Goal: Transaction & Acquisition: Purchase product/service

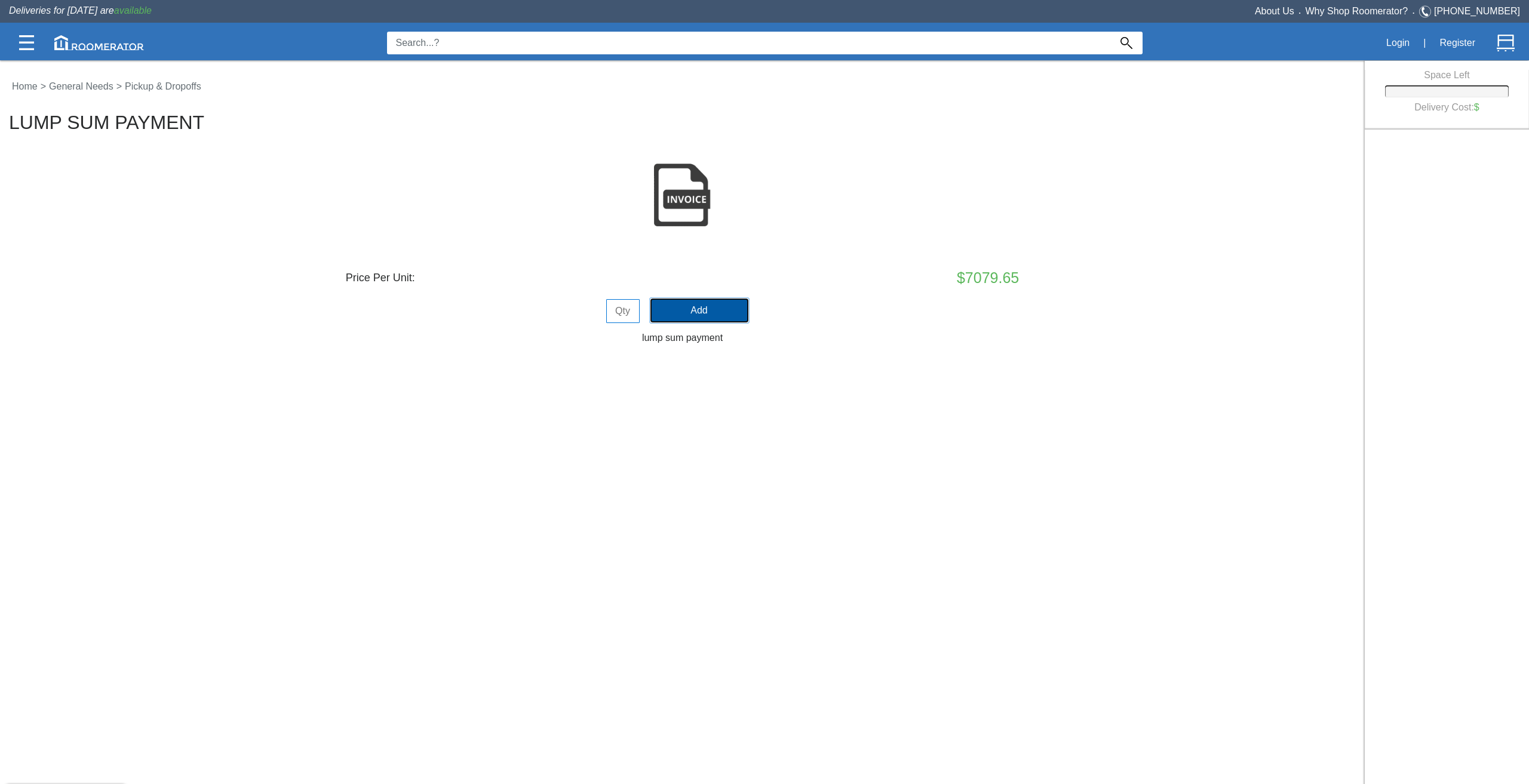
click at [679, 312] on button "Add" at bounding box center [699, 310] width 98 height 24
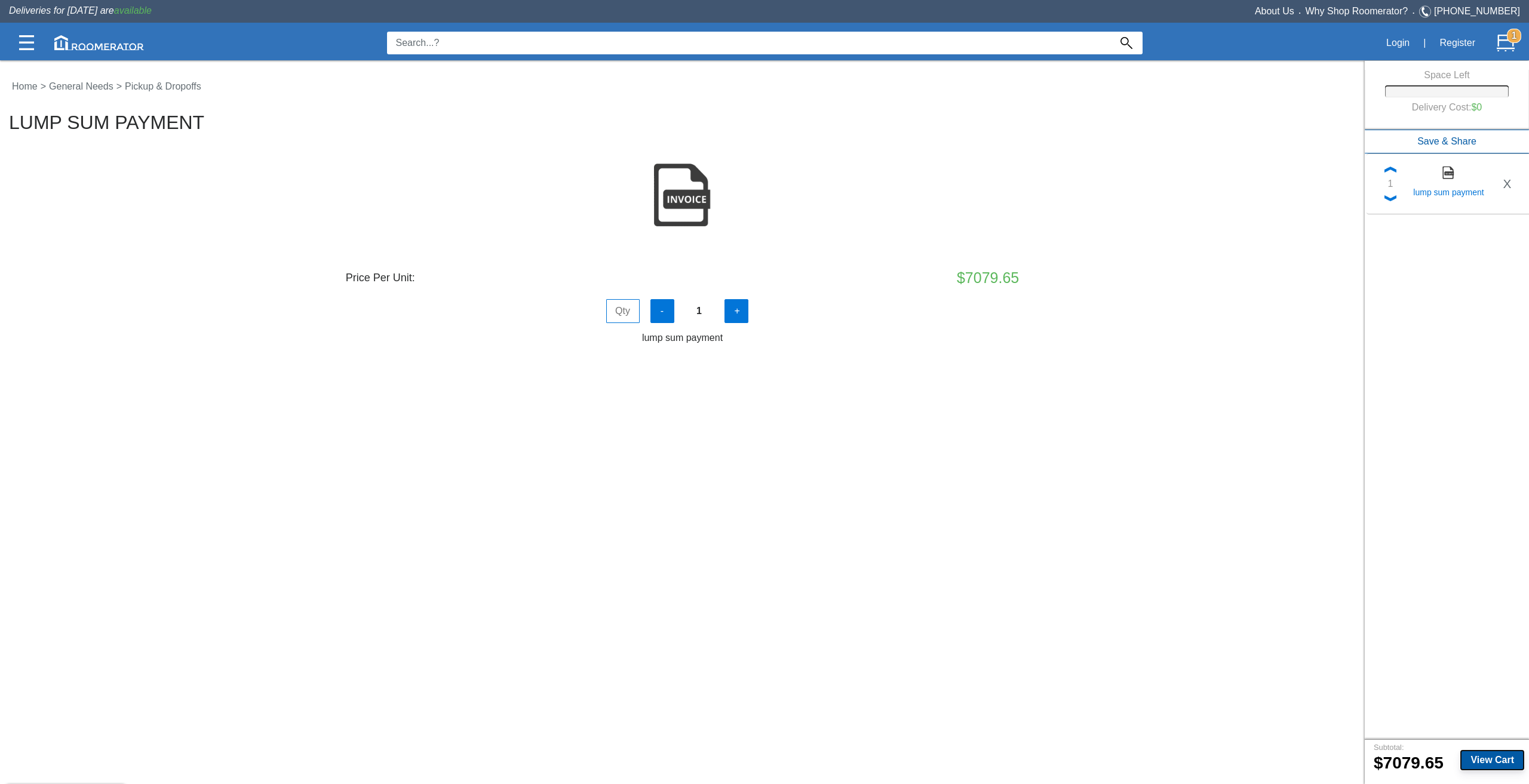
click at [1468, 753] on button "View Cart" at bounding box center [1492, 760] width 64 height 20
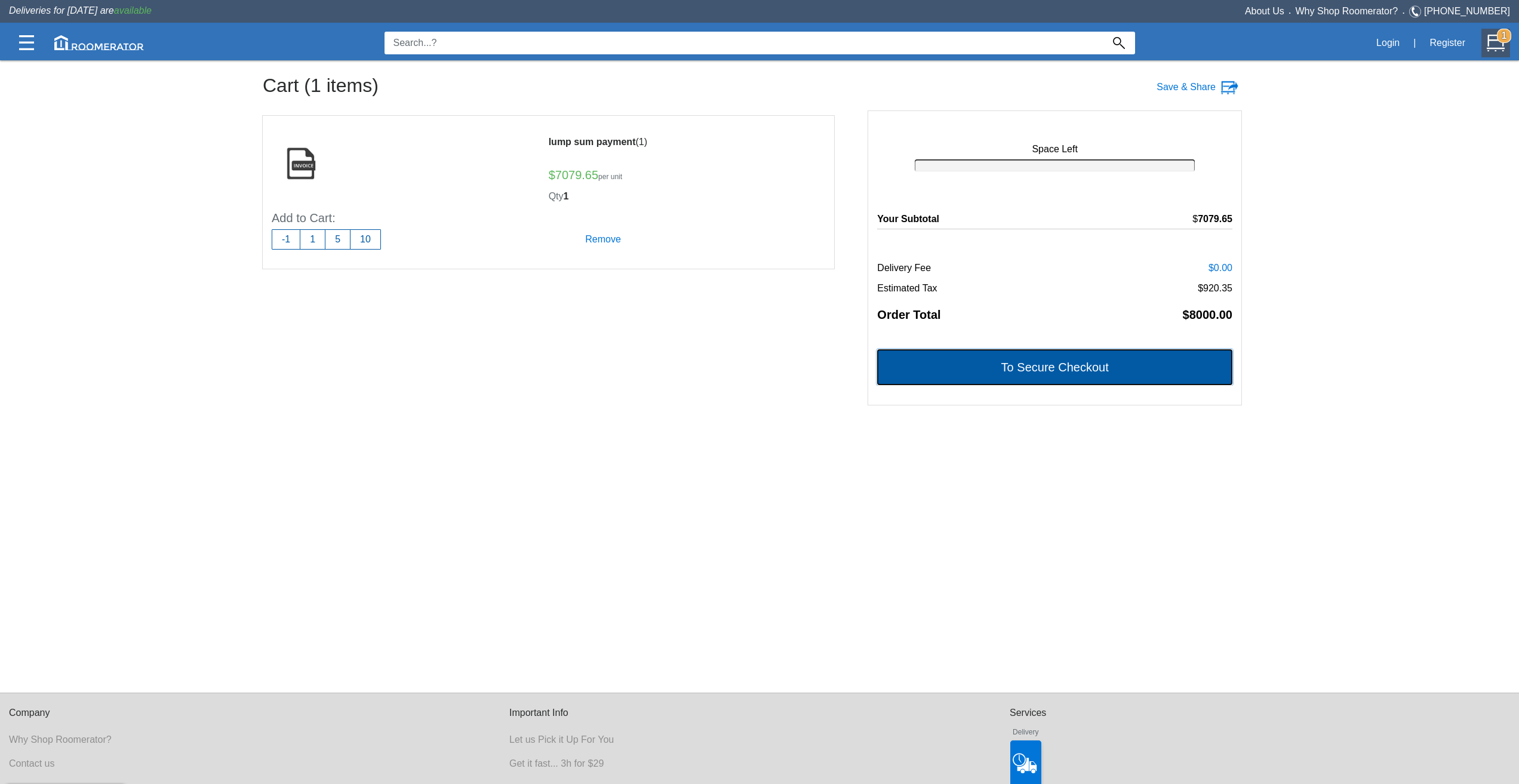
click at [1099, 372] on button "To Secure Checkout" at bounding box center [1055, 367] width 355 height 36
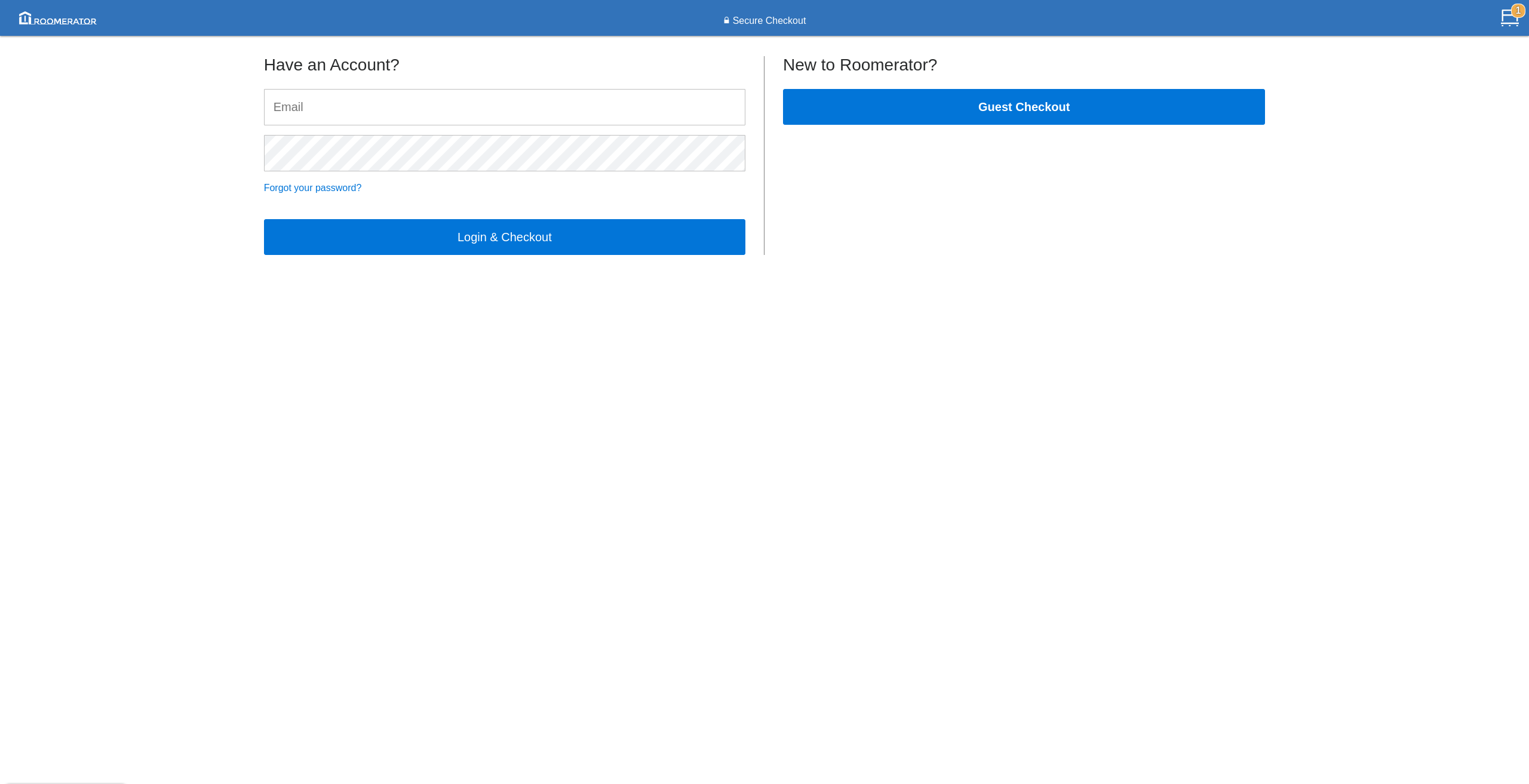
type input "[PERSON_NAME][EMAIL_ADDRESS][DOMAIN_NAME]"
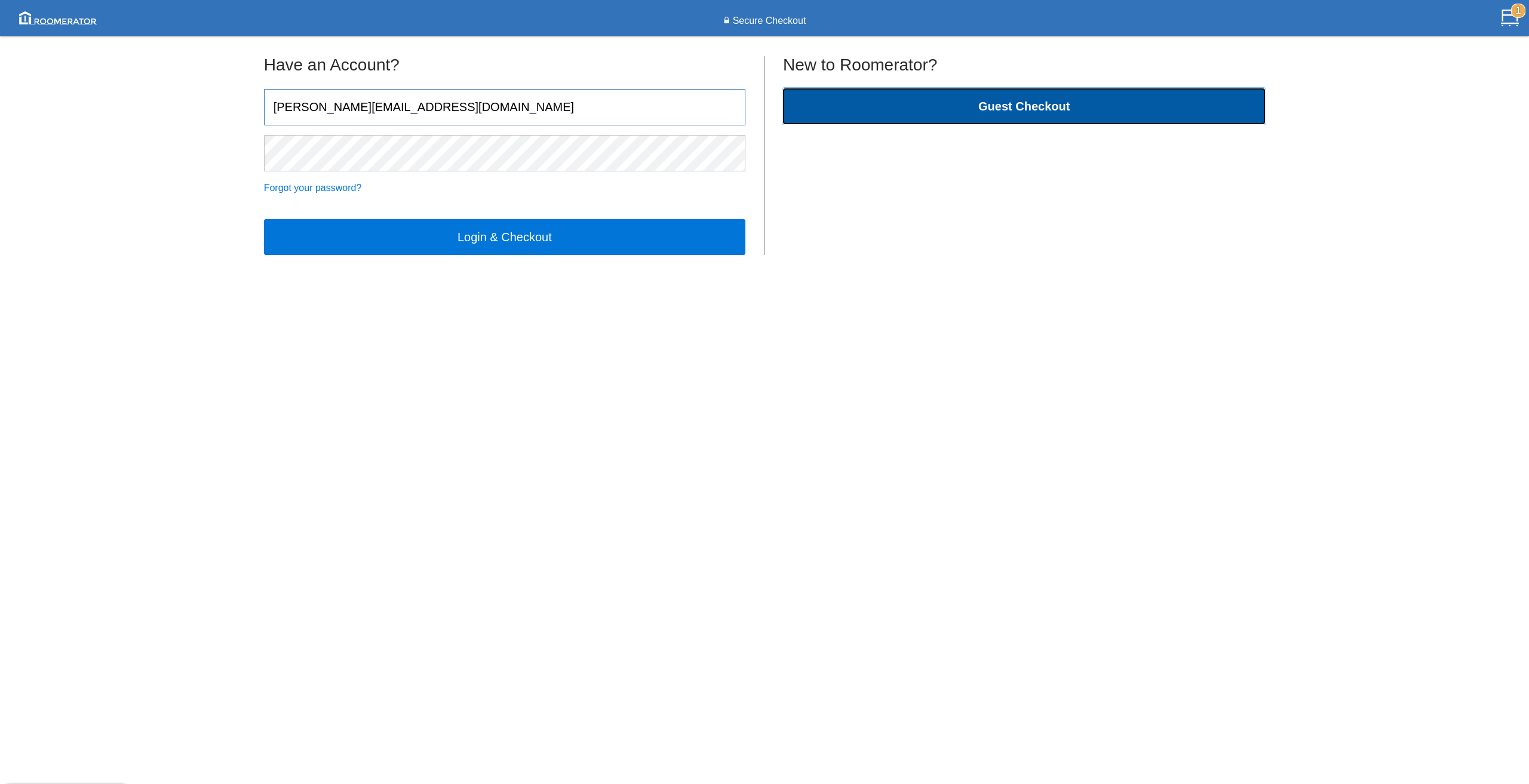
click at [990, 124] on div "Guest Checkout" at bounding box center [1024, 107] width 482 height 36
click at [1014, 106] on b "Guest Checkout" at bounding box center [1024, 106] width 92 height 13
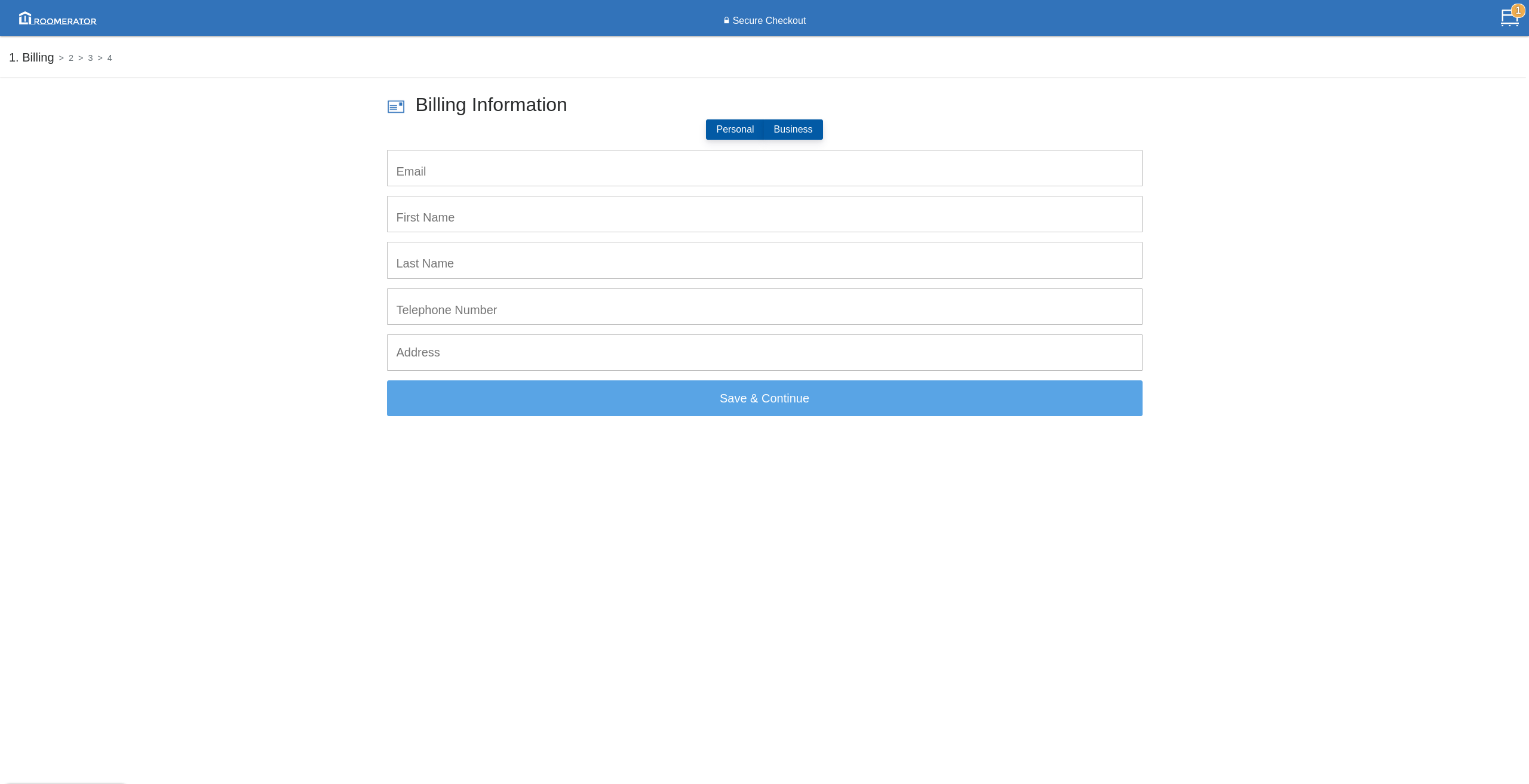
click at [805, 129] on label "Business" at bounding box center [794, 130] width 60 height 20
click at [774, 132] on input "Business" at bounding box center [774, 132] width 0 height 0
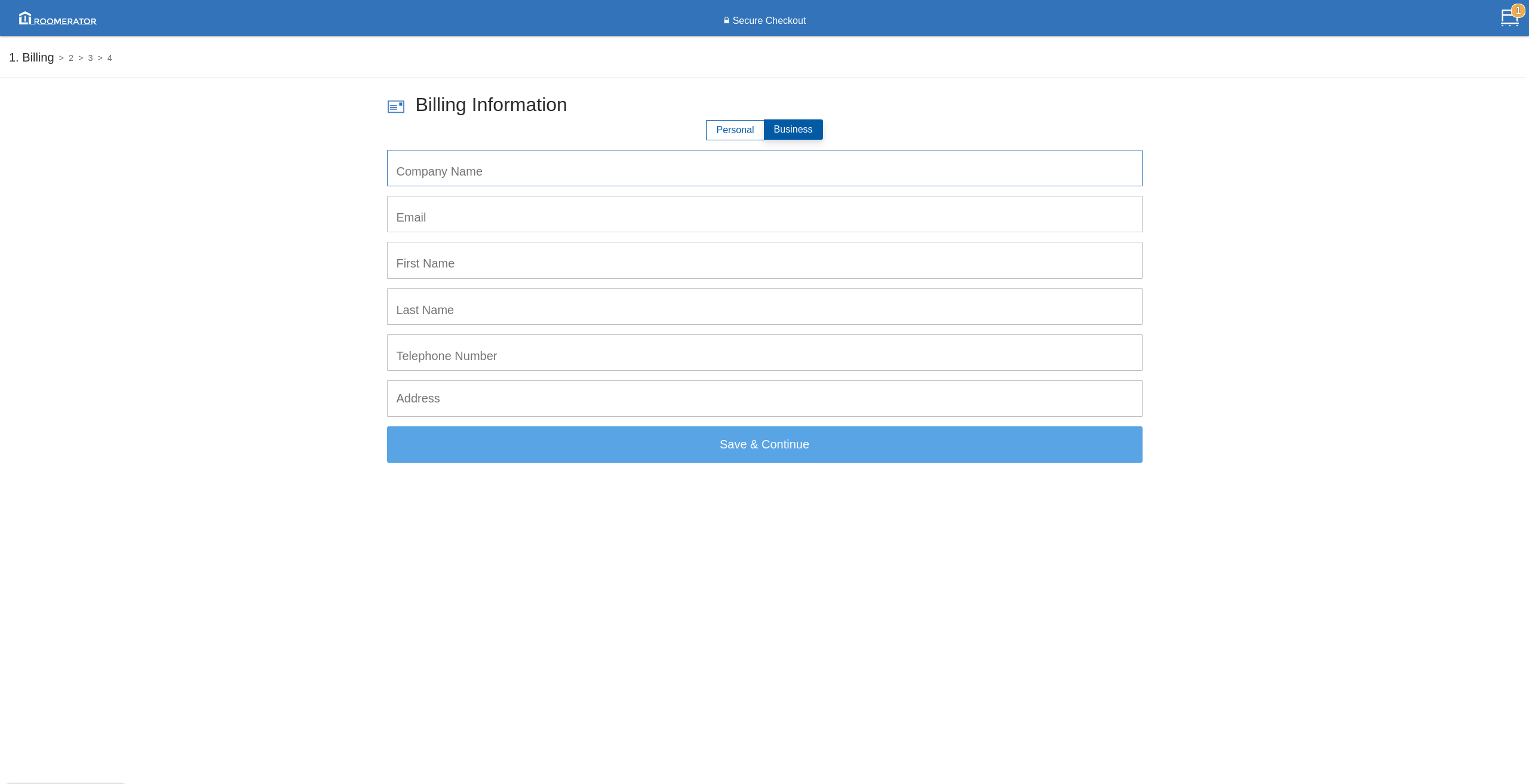
click at [563, 173] on input "text" at bounding box center [764, 167] width 754 height 35
type input "clean Cut Design Build"
type input "[PERSON_NAME][EMAIL_ADDRESS][DOMAIN_NAME]"
type input "[PERSON_NAME]"
type input "GARAND"
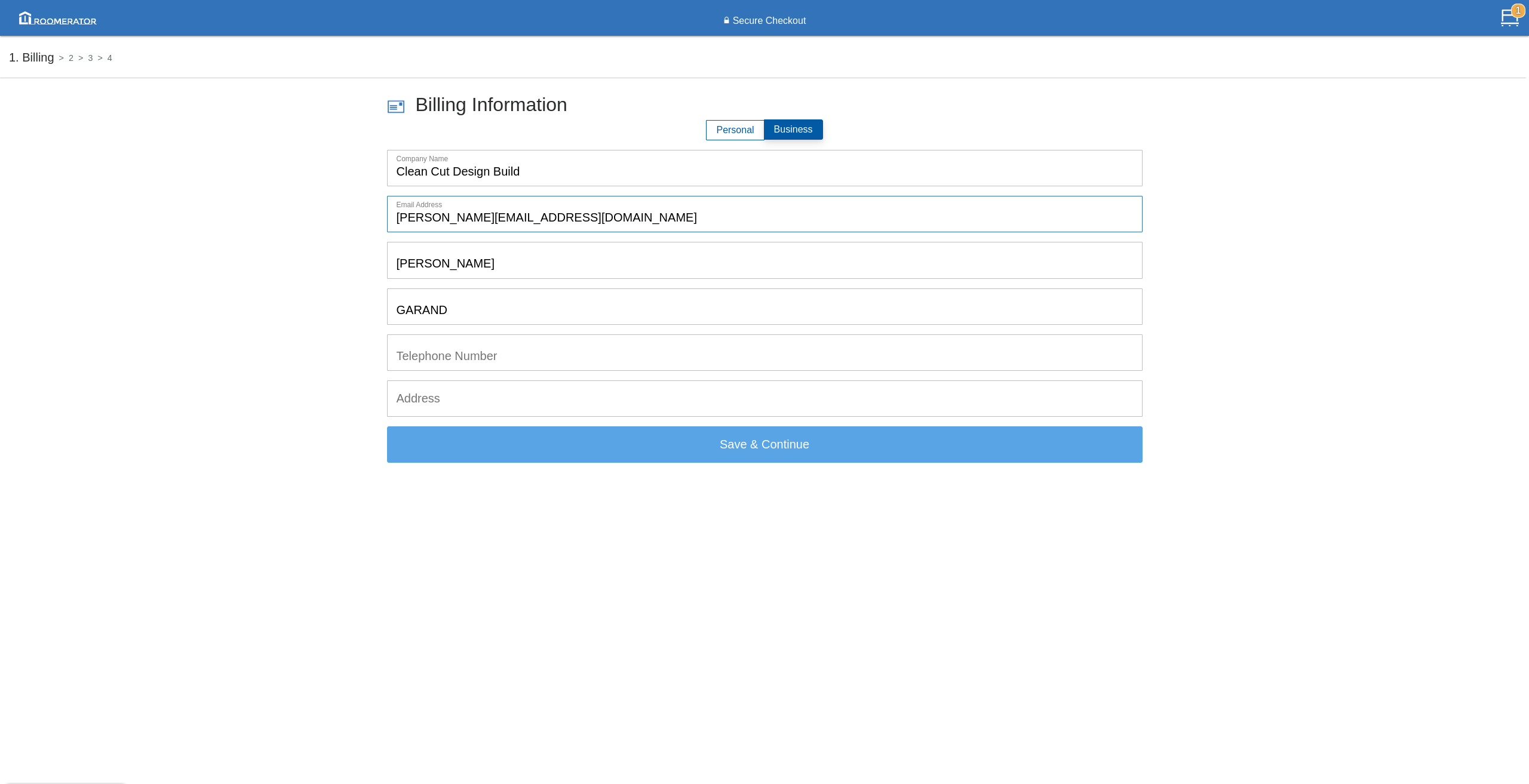
type input "5145772734"
type input "9-1704 Meyerside Dr"
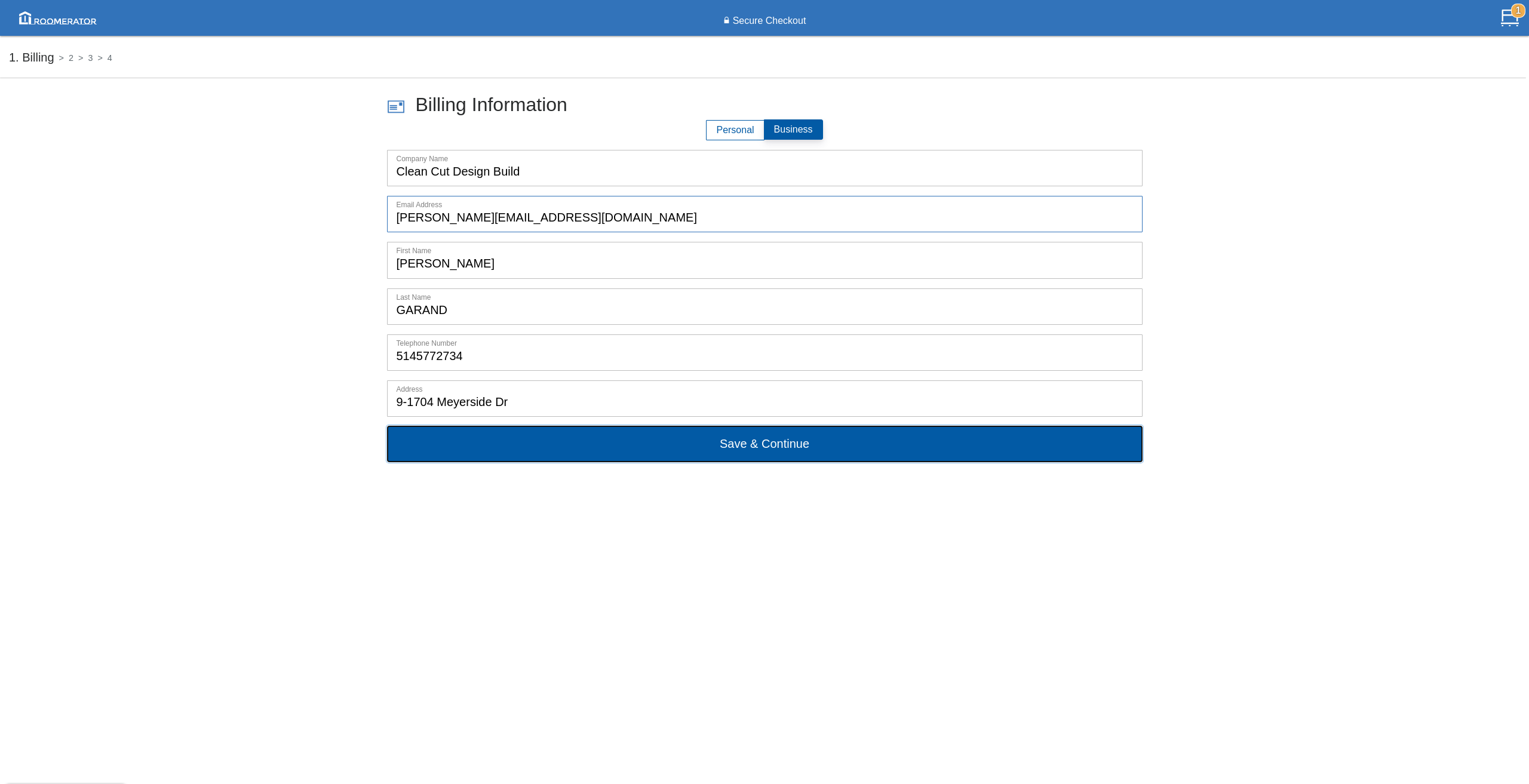
click at [711, 445] on button "Save & Continue" at bounding box center [764, 444] width 755 height 36
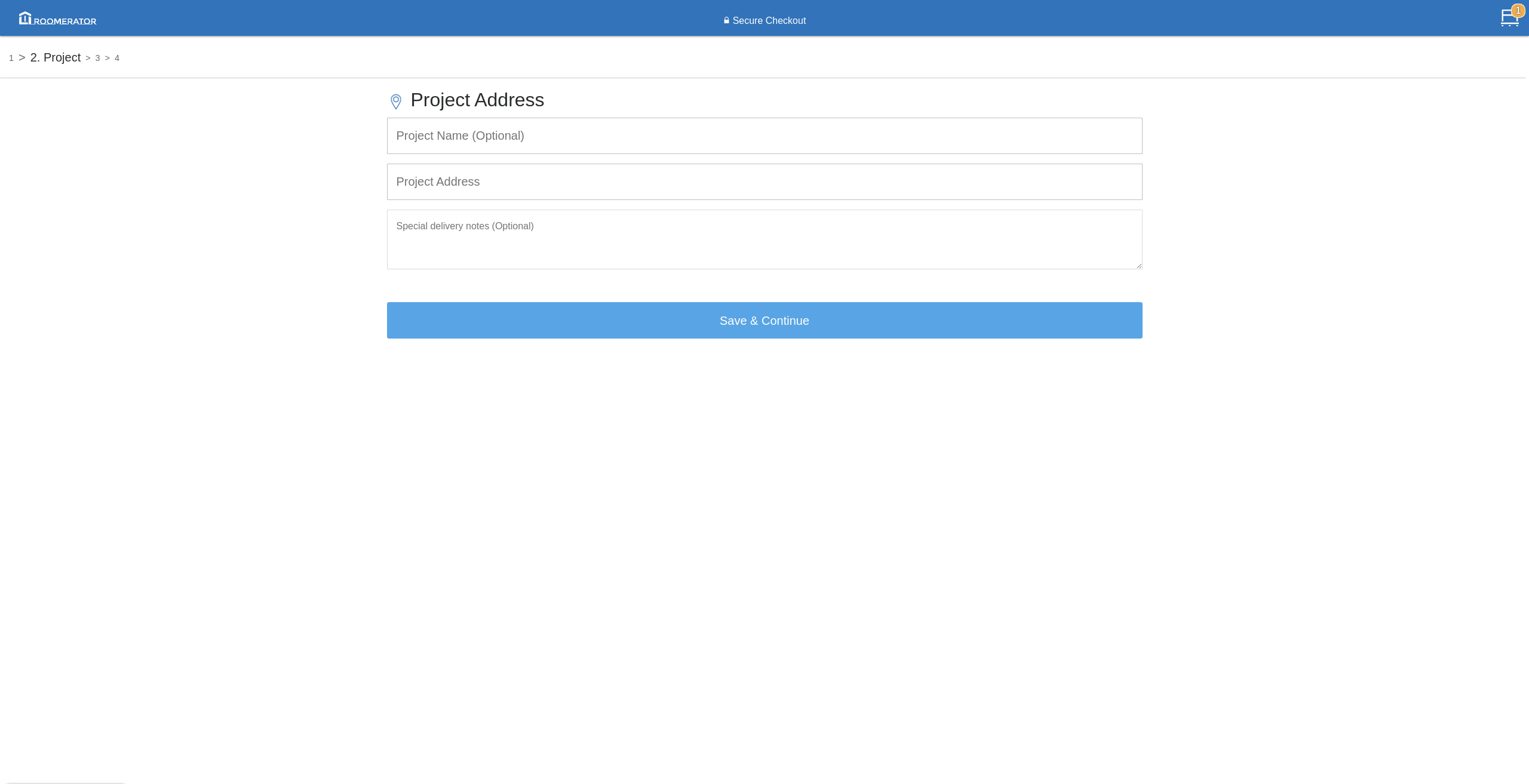
click at [436, 189] on input "text" at bounding box center [764, 182] width 754 height 35
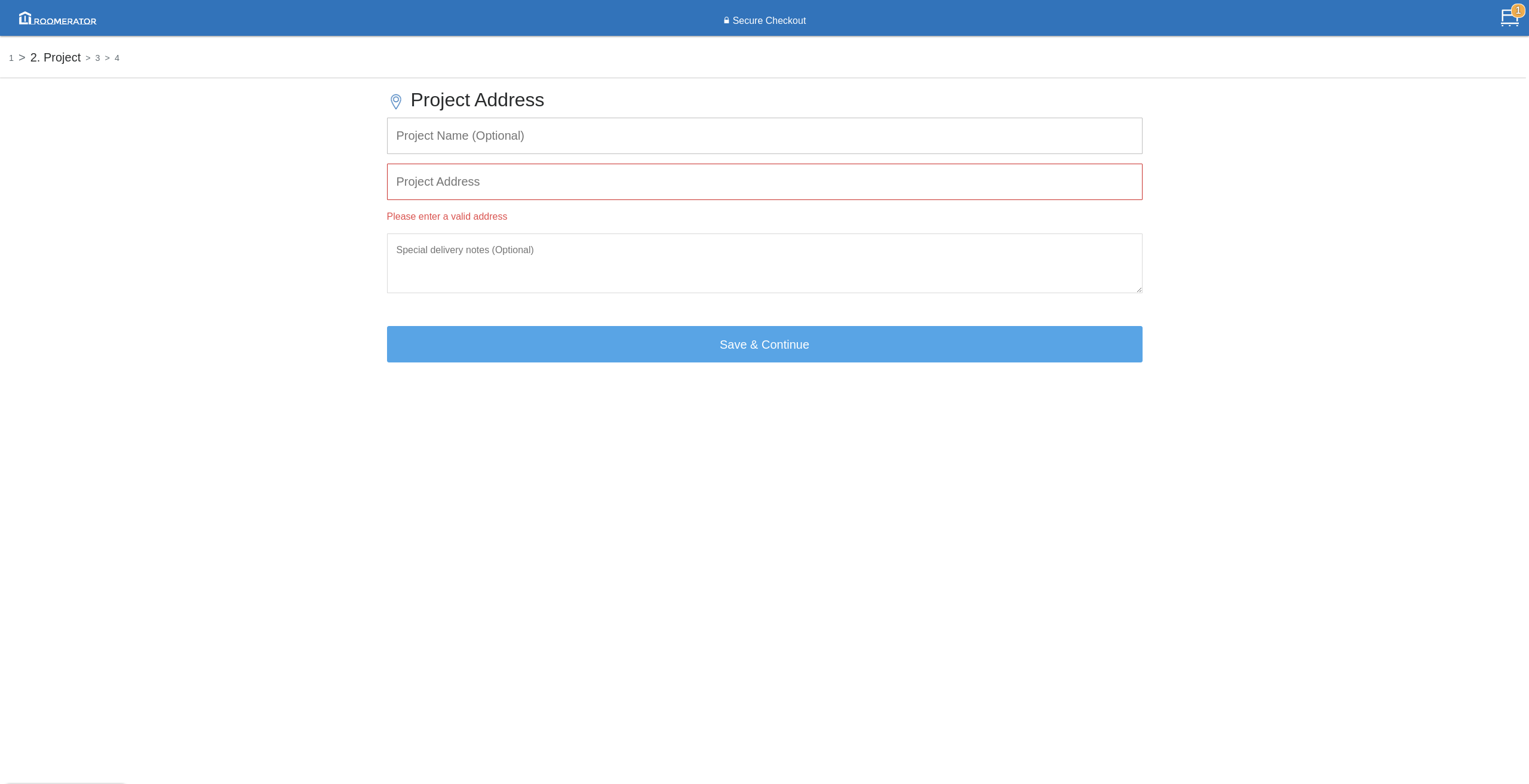
click at [458, 167] on input "text" at bounding box center [764, 182] width 754 height 35
paste input "[STREET_ADDRESS]"
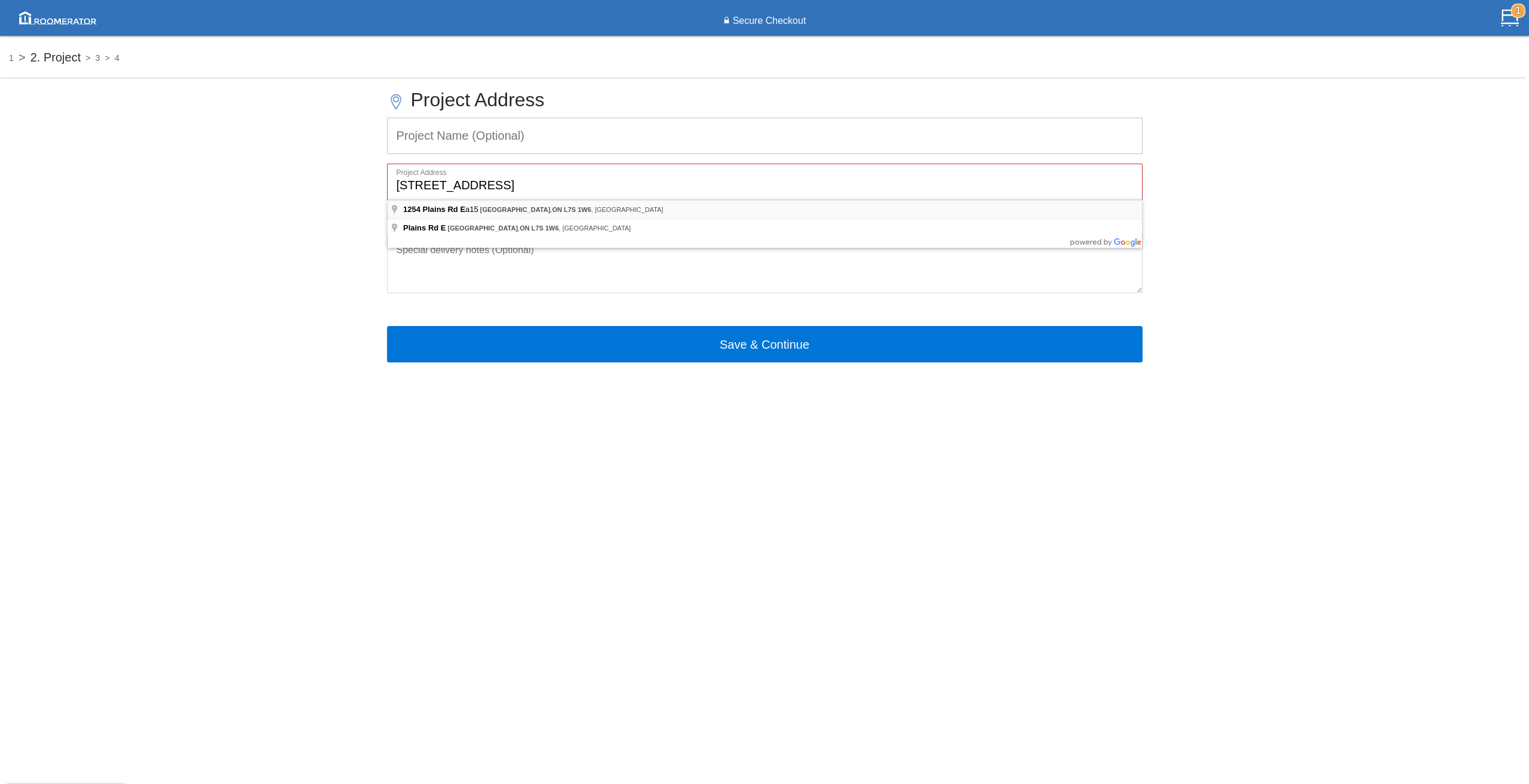
type input "[STREET_ADDRESS]"
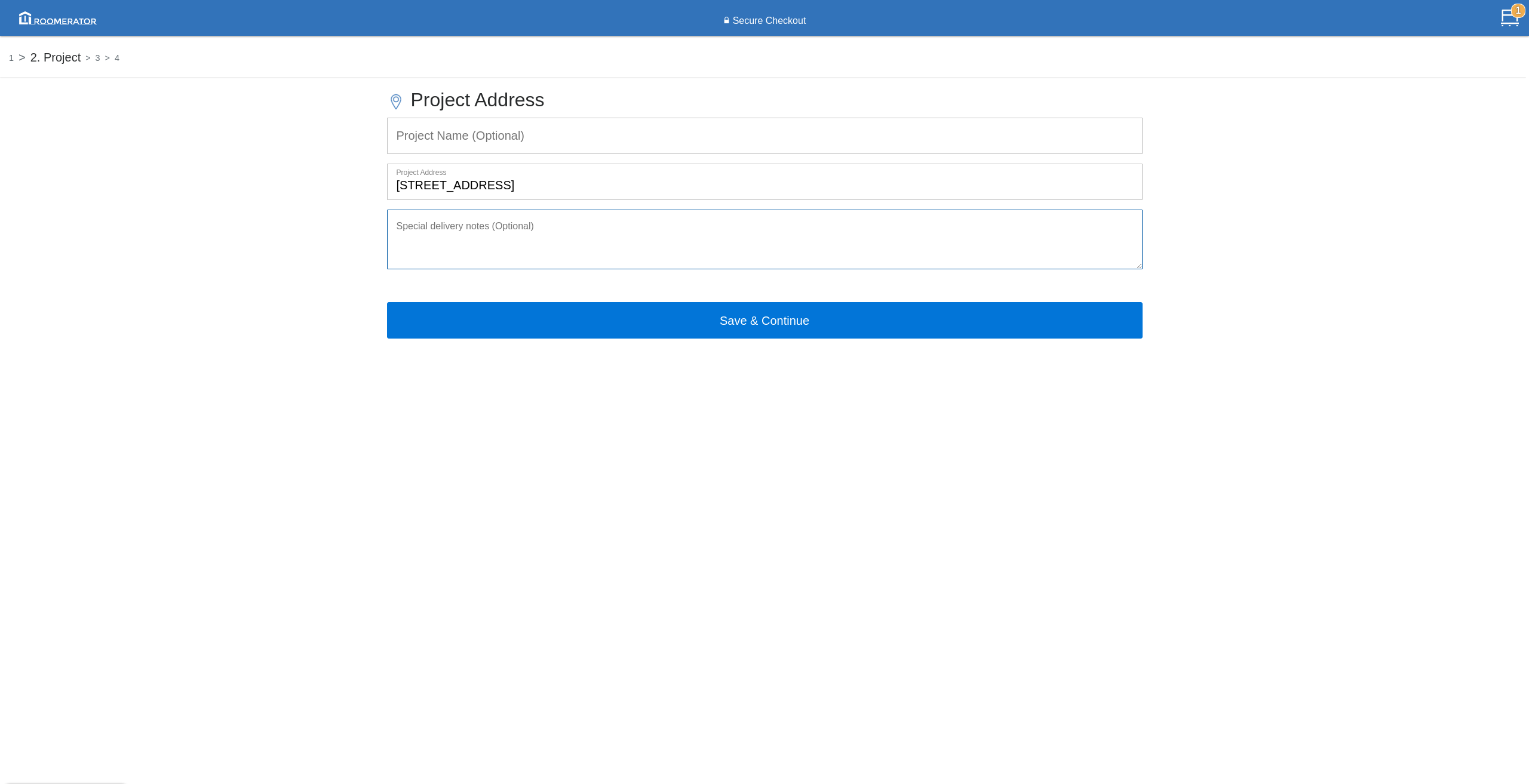
click at [509, 223] on textarea at bounding box center [764, 239] width 755 height 59
type textarea "P"
click at [426, 124] on input "text" at bounding box center [764, 135] width 754 height 35
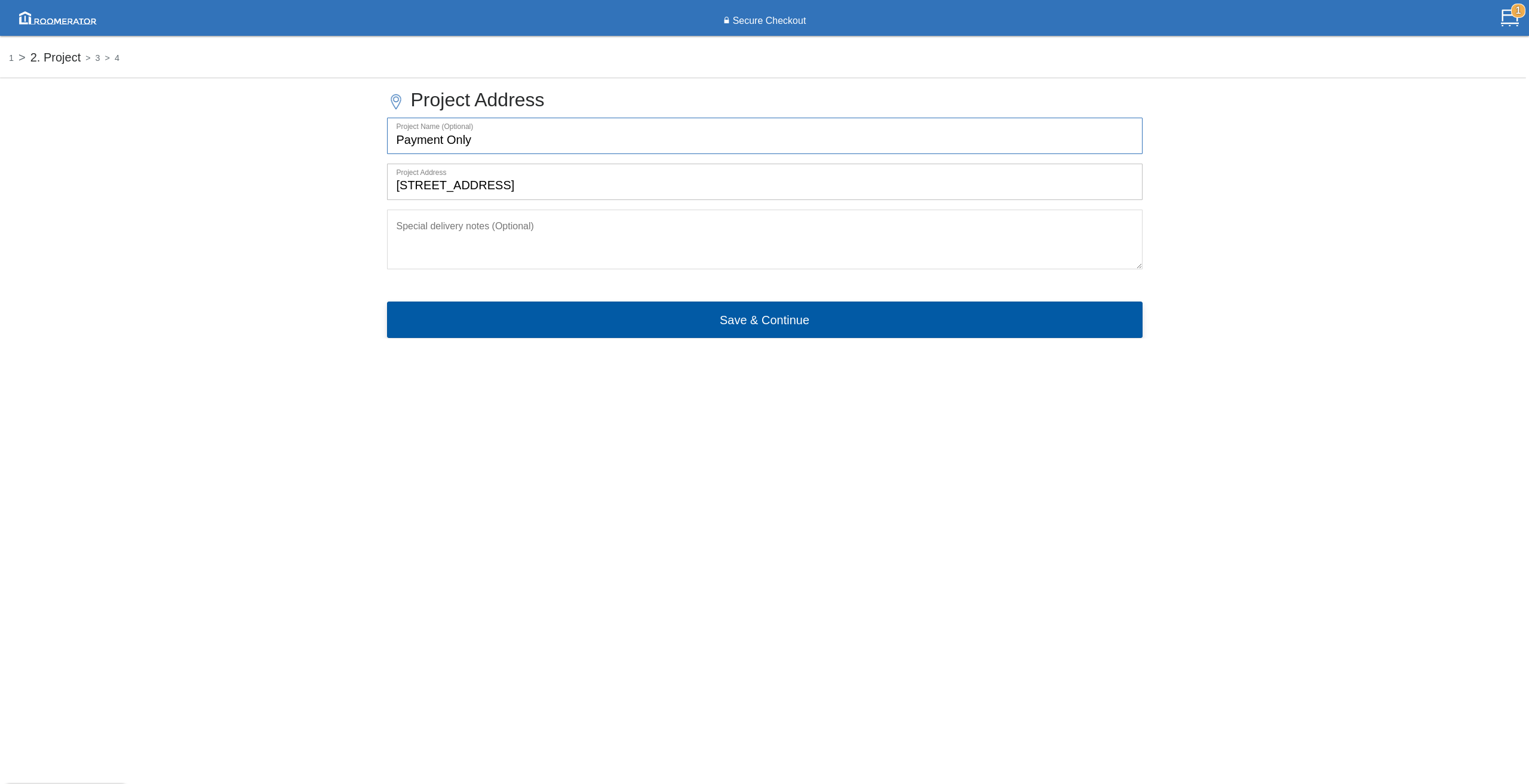
type input "Payment only"
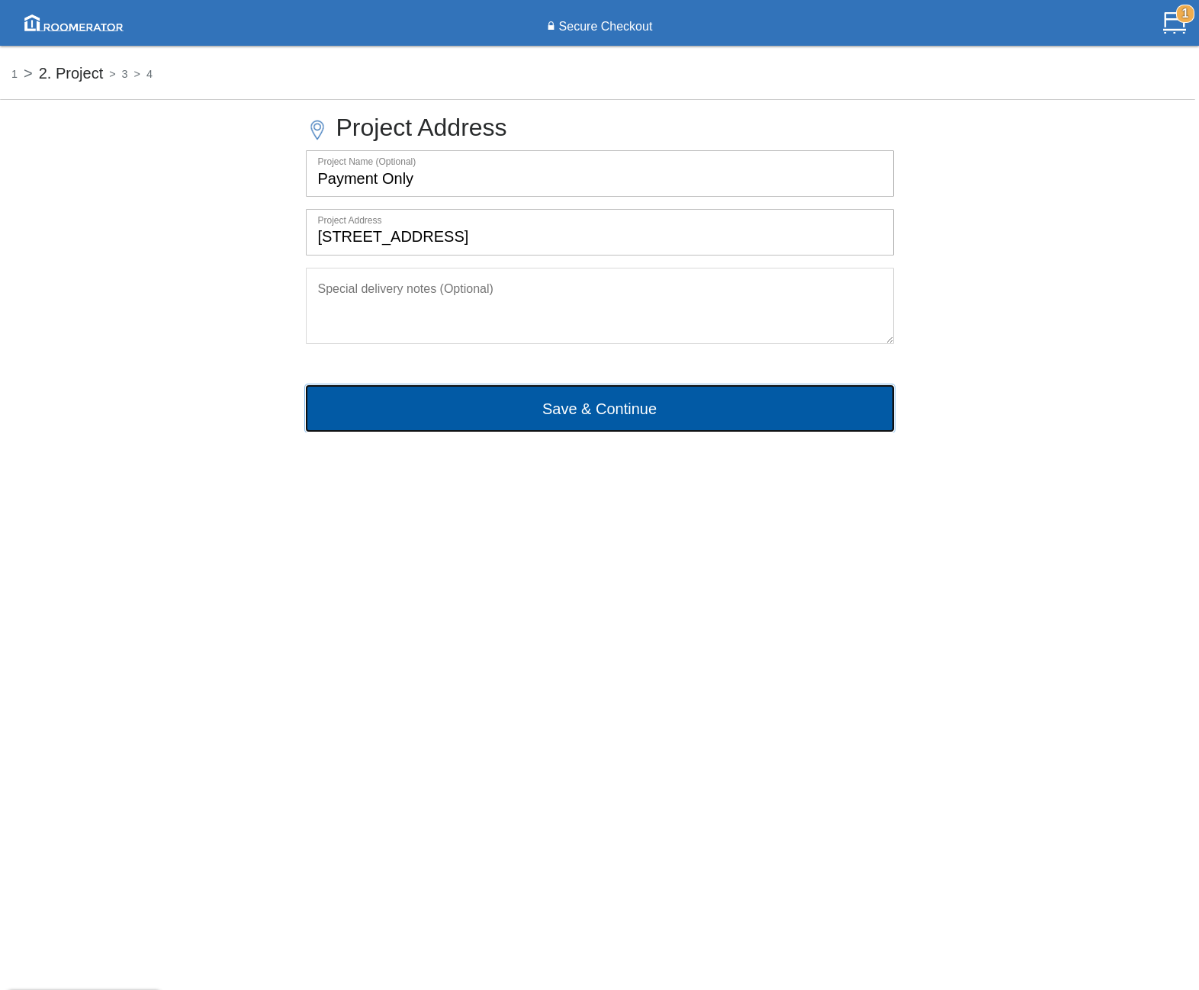
click at [661, 409] on button "Save & Continue" at bounding box center [600, 408] width 588 height 46
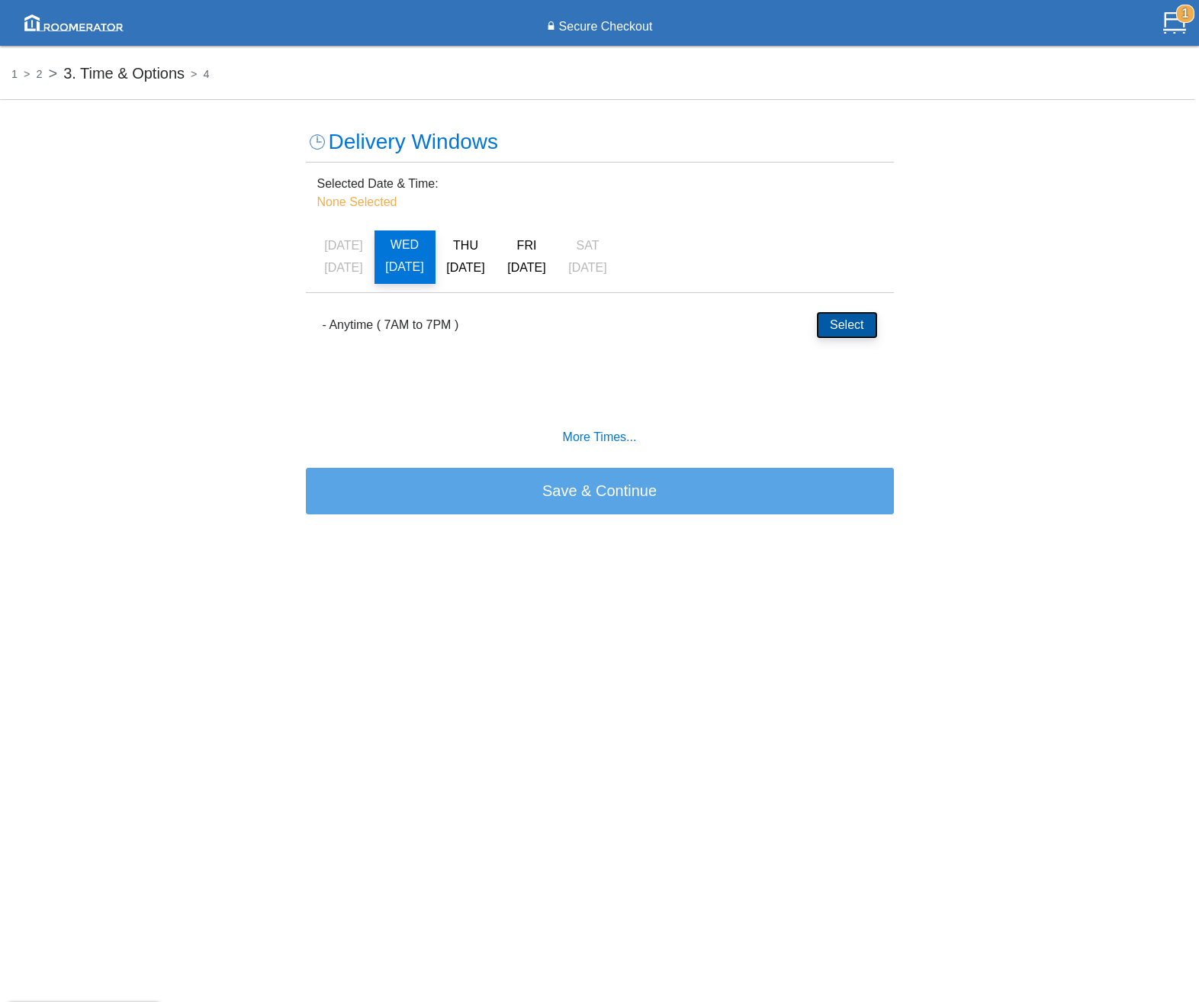
click at [828, 321] on button "Select" at bounding box center [847, 325] width 60 height 26
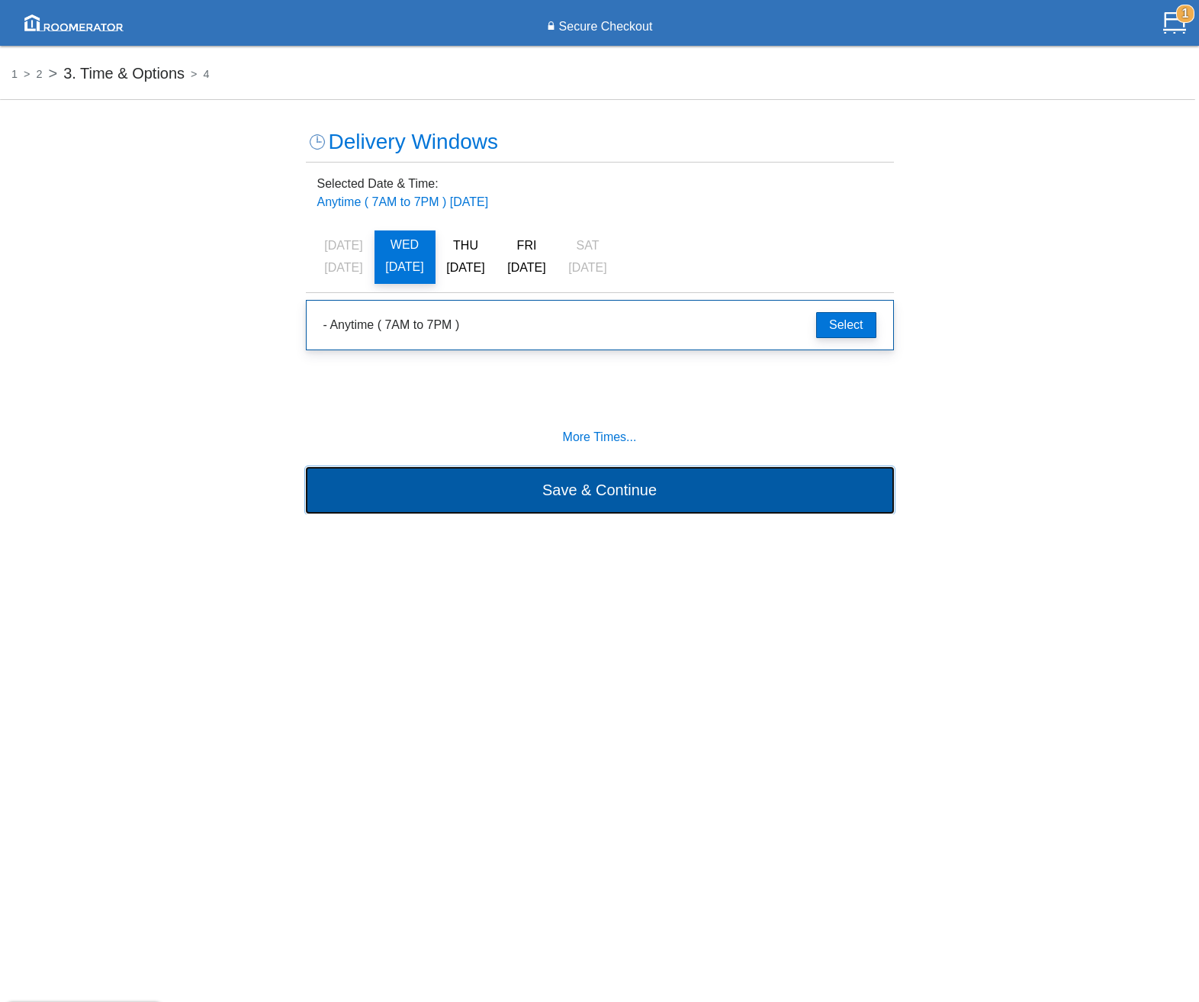
click at [556, 488] on button "Save & Continue" at bounding box center [600, 490] width 588 height 46
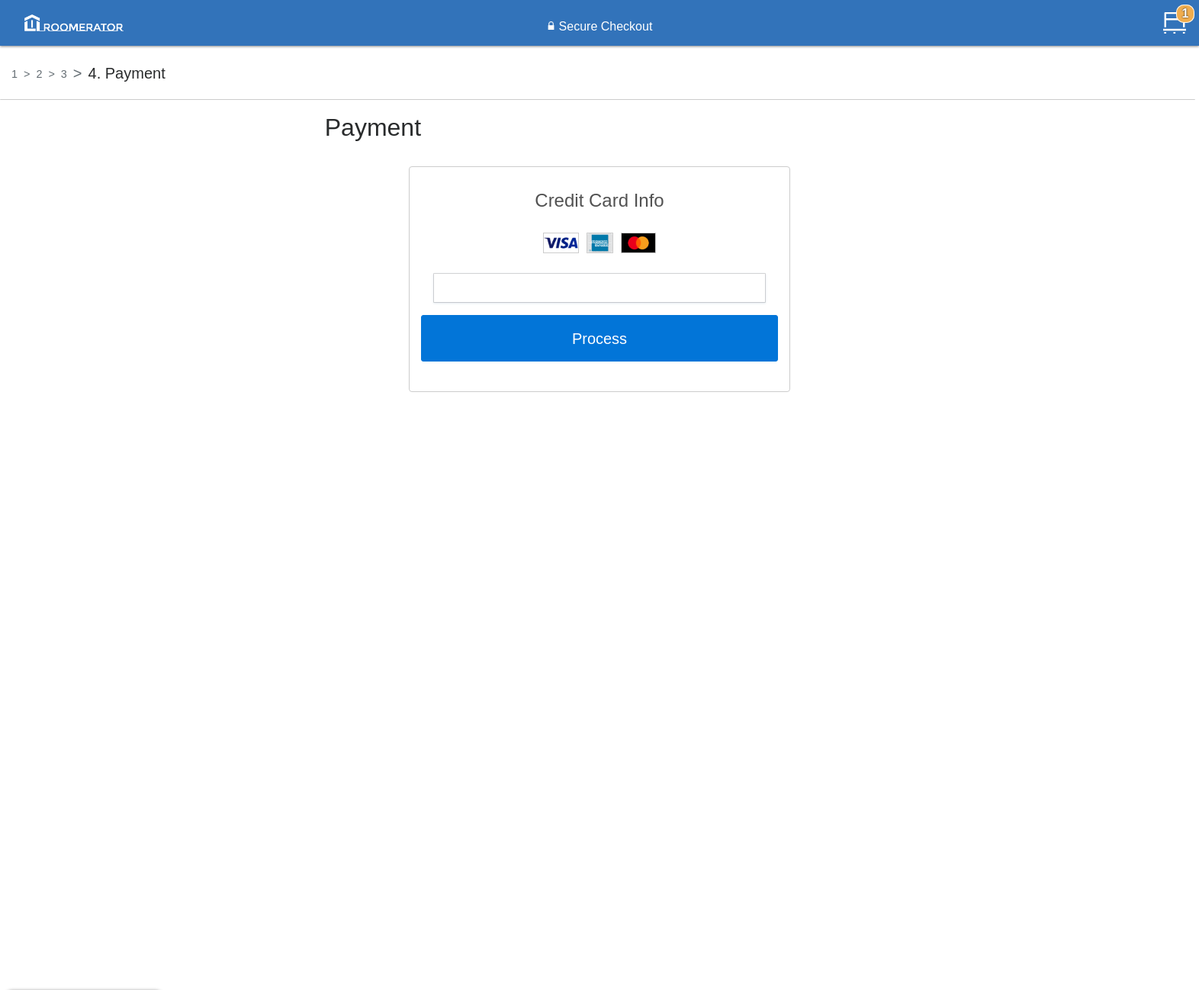
click at [527, 298] on div at bounding box center [599, 288] width 333 height 30
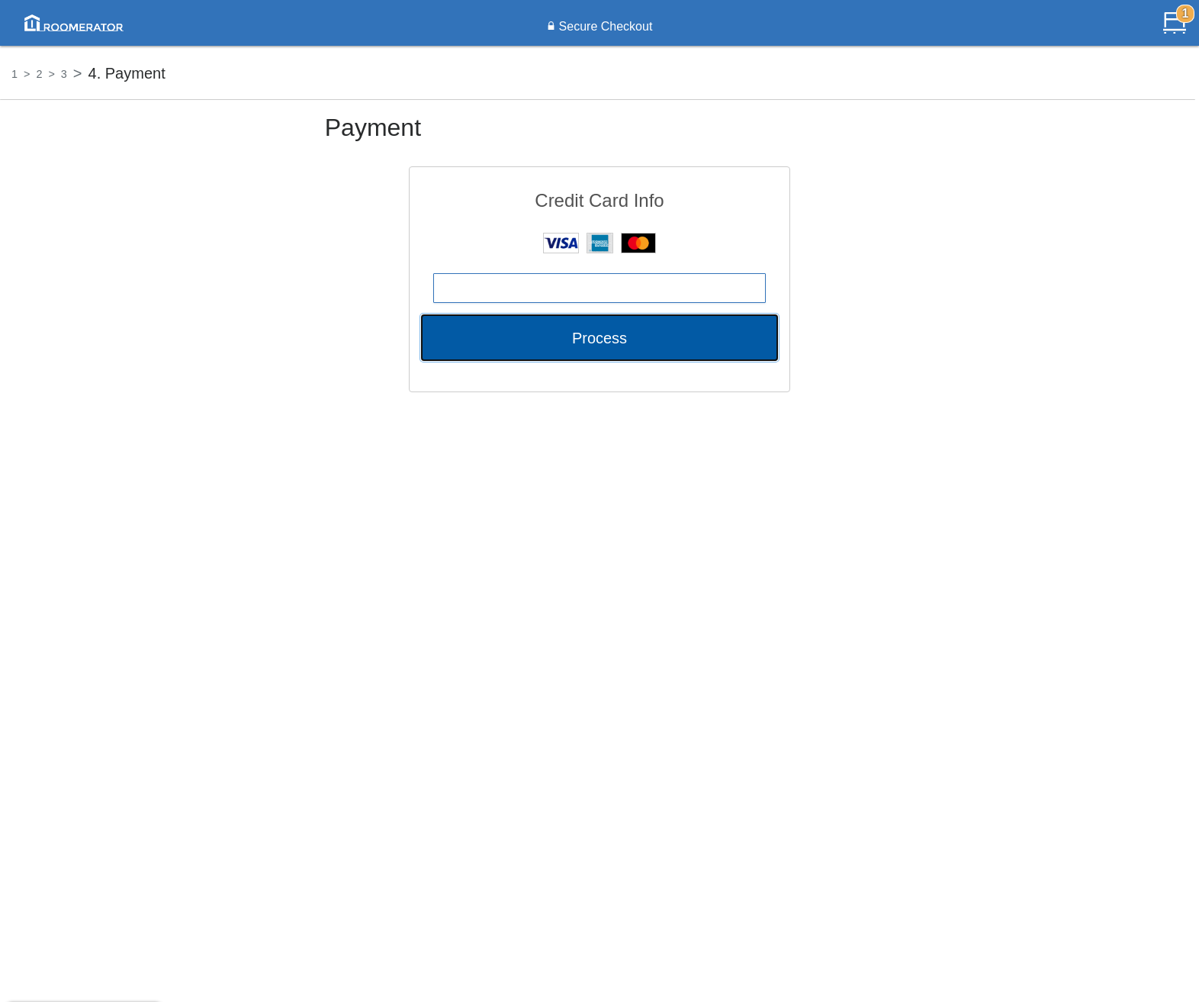
click at [570, 341] on button "Process" at bounding box center [599, 337] width 357 height 46
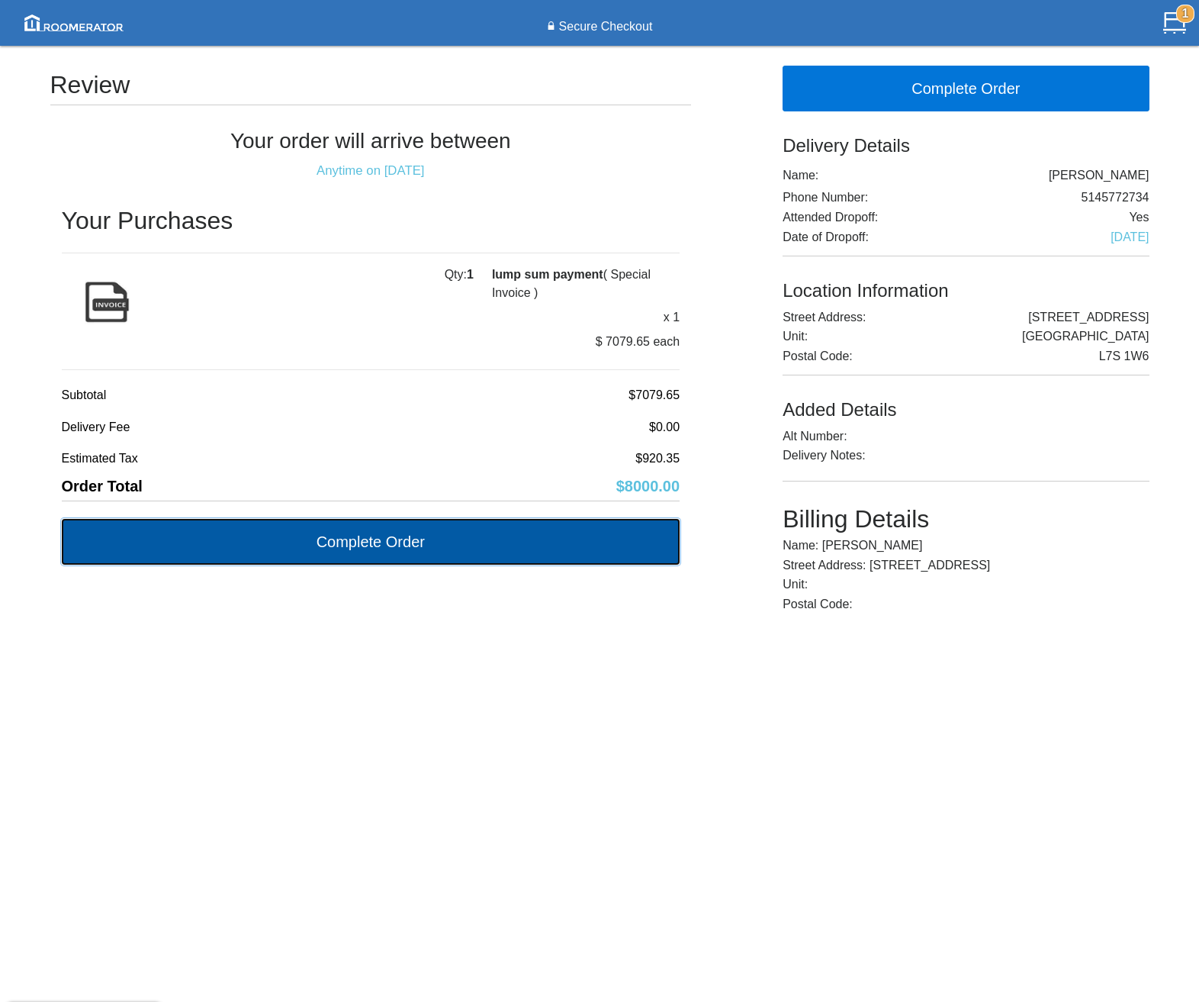
click at [446, 536] on button "Complete Order" at bounding box center [371, 542] width 619 height 46
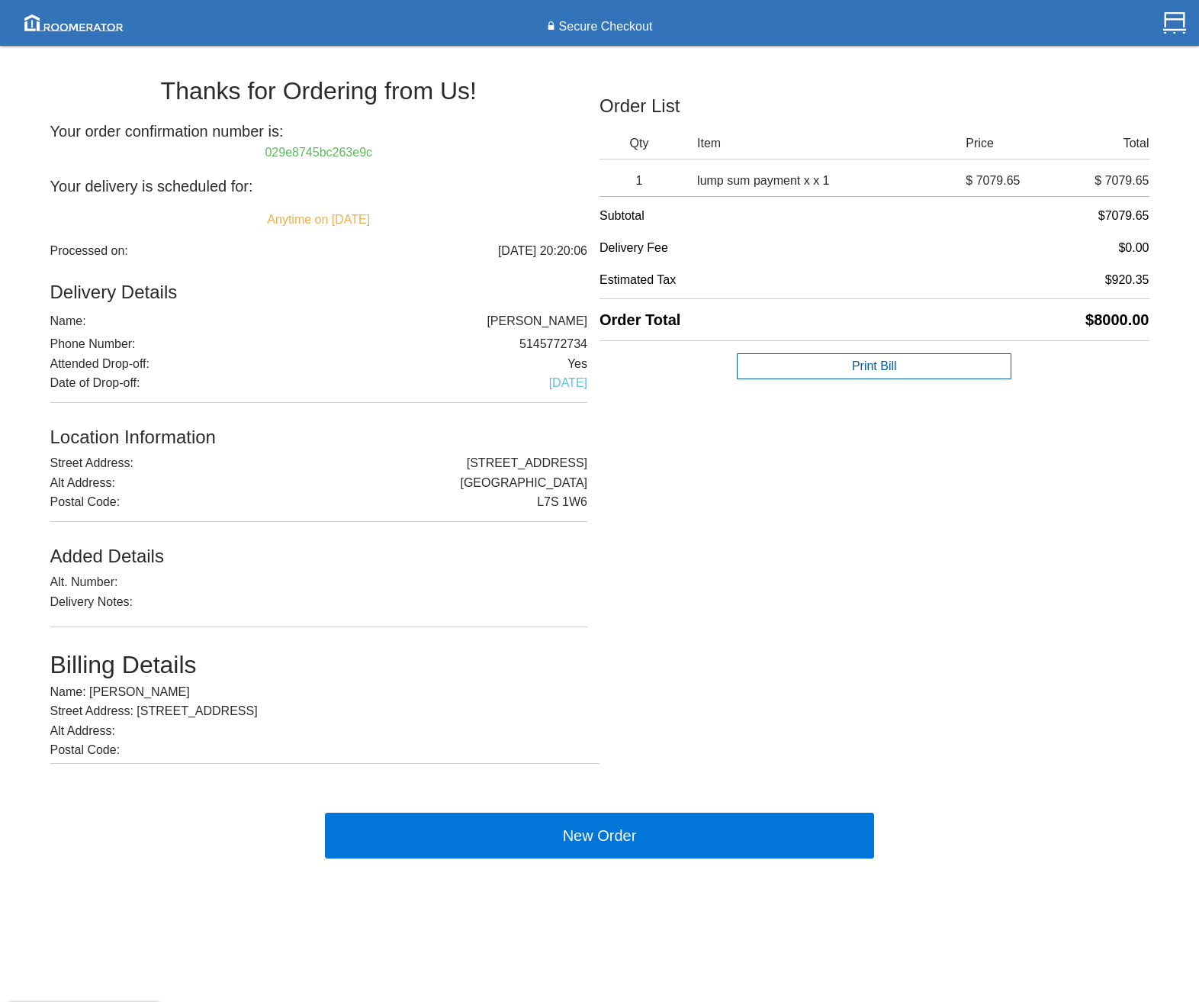
click at [654, 575] on div "Thanks for Ordering from Us! Your order confirmation number is: 029e8745bc263e9…" at bounding box center [599, 473] width 1099 height 841
drag, startPoint x: 421, startPoint y: 152, endPoint x: 255, endPoint y: 143, distance: 166.6
click at [255, 143] on div "Thanks for Ordering from Us! Your order confirmation number is: 029e8745bc263e9…" at bounding box center [325, 412] width 550 height 704
copy h6 "029e8745bc263e9c"
click at [868, 118] on h4 "Order List" at bounding box center [875, 109] width 550 height 26
